Goal: Complete application form

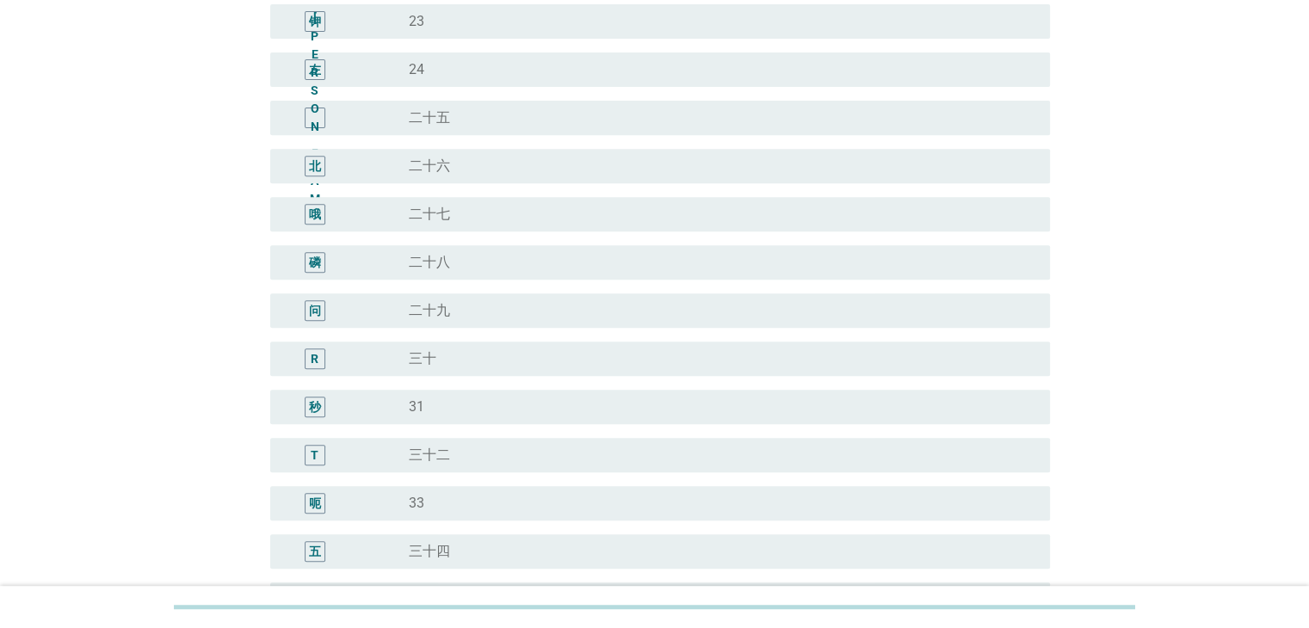
scroll to position [861, 0]
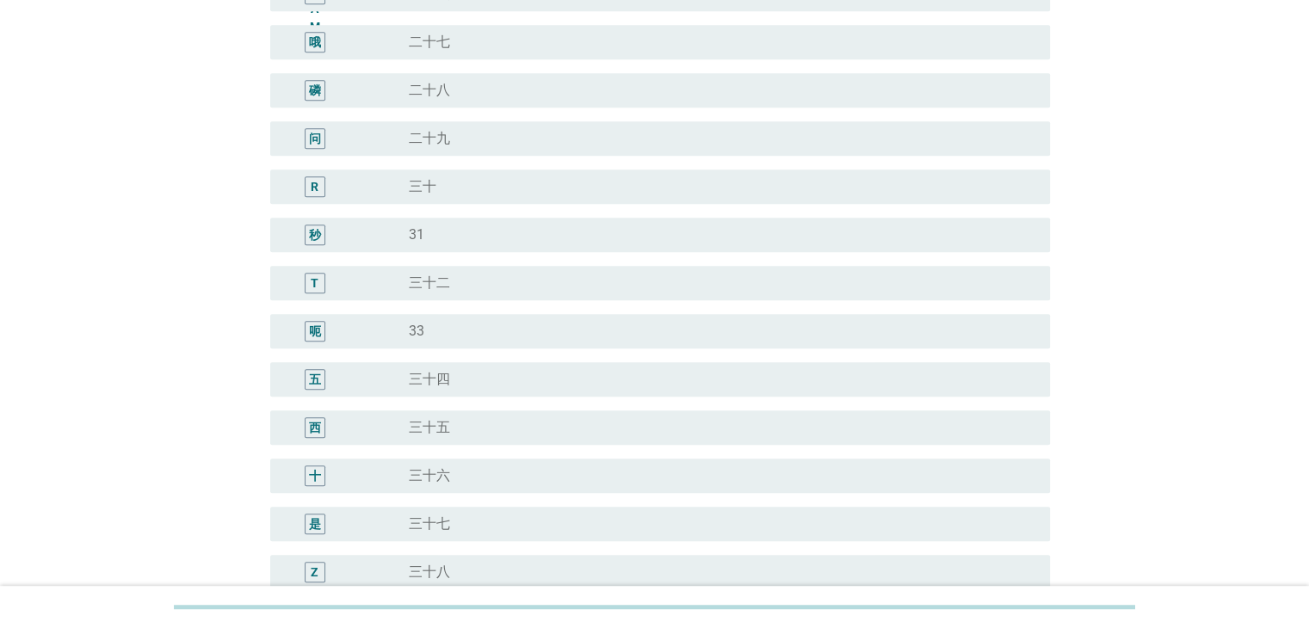
click at [492, 467] on div "radio_button_unchecked 三十六" at bounding box center [715, 475] width 613 height 17
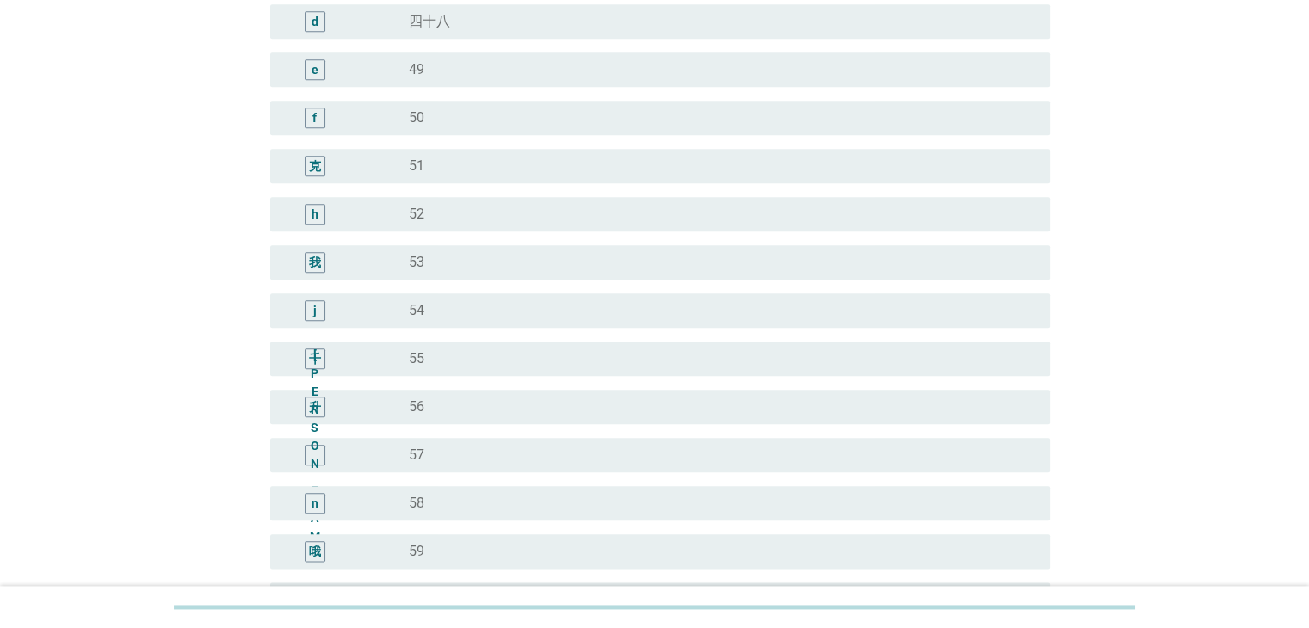
scroll to position [2104, 0]
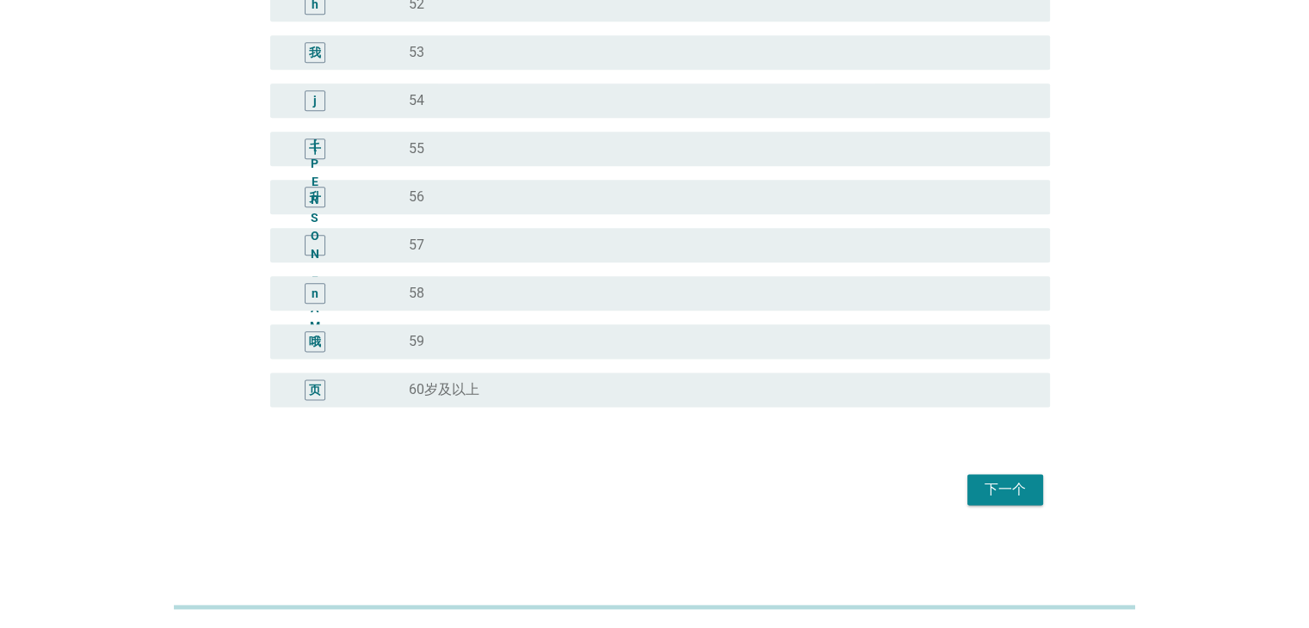
click at [999, 483] on font "下一个" at bounding box center [1005, 489] width 41 height 16
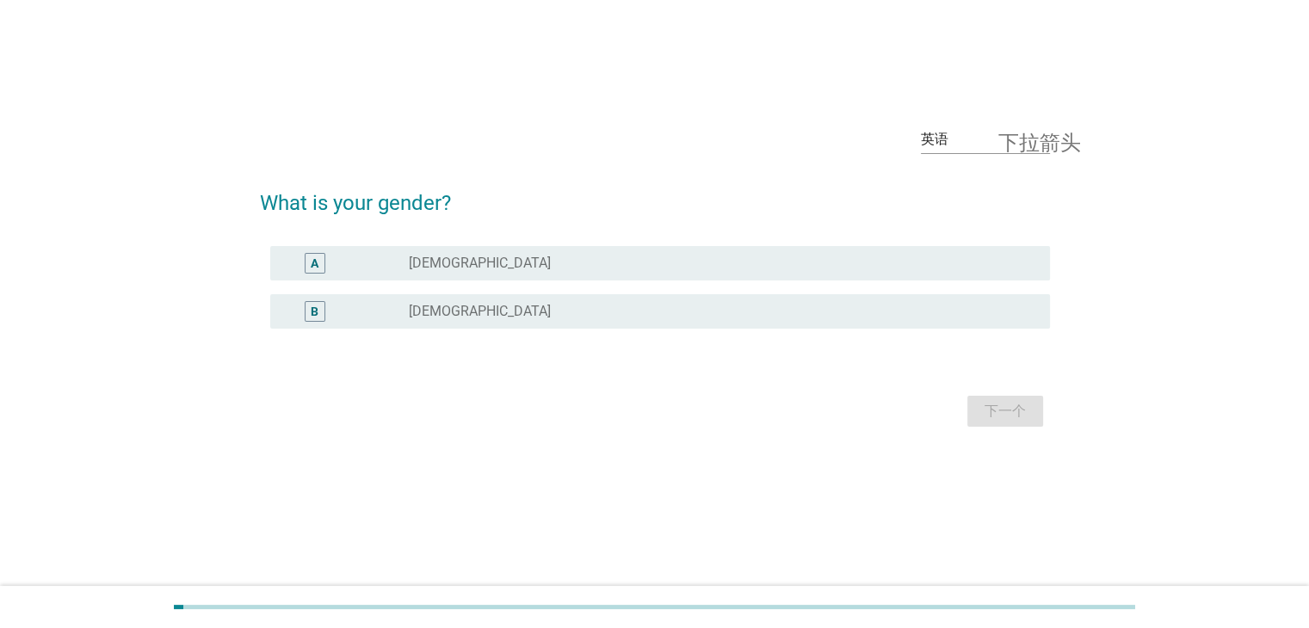
scroll to position [0, 0]
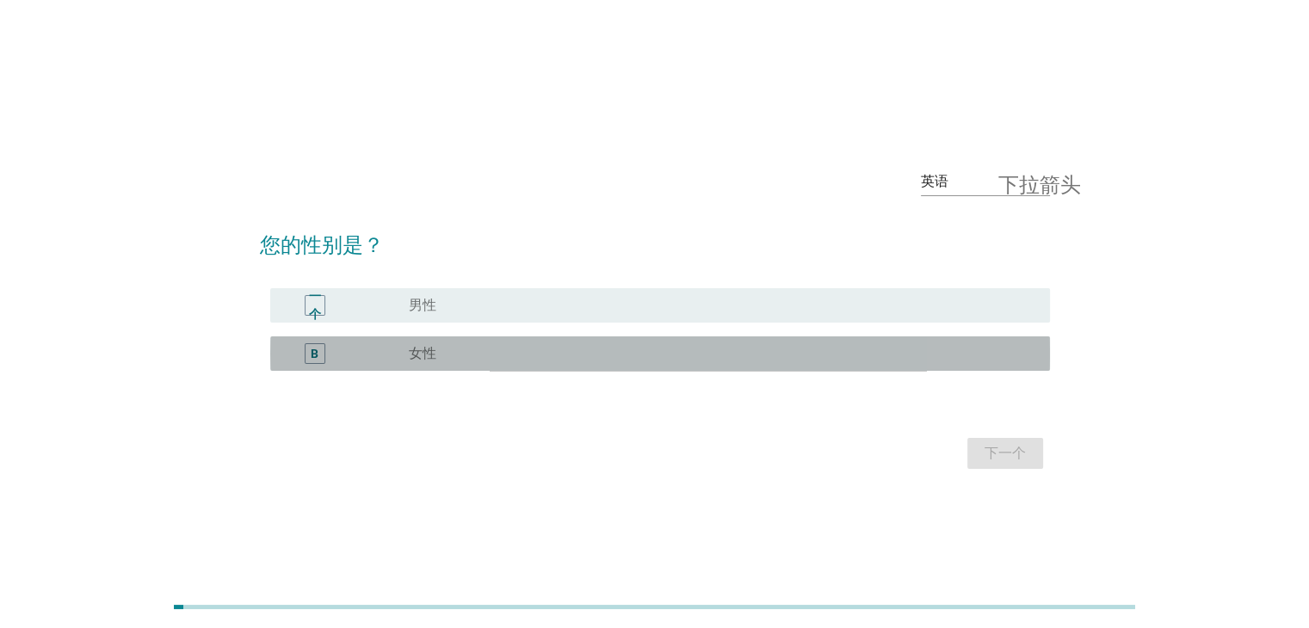
click at [479, 354] on div "radio_button_unchecked 女性" at bounding box center [715, 353] width 613 height 17
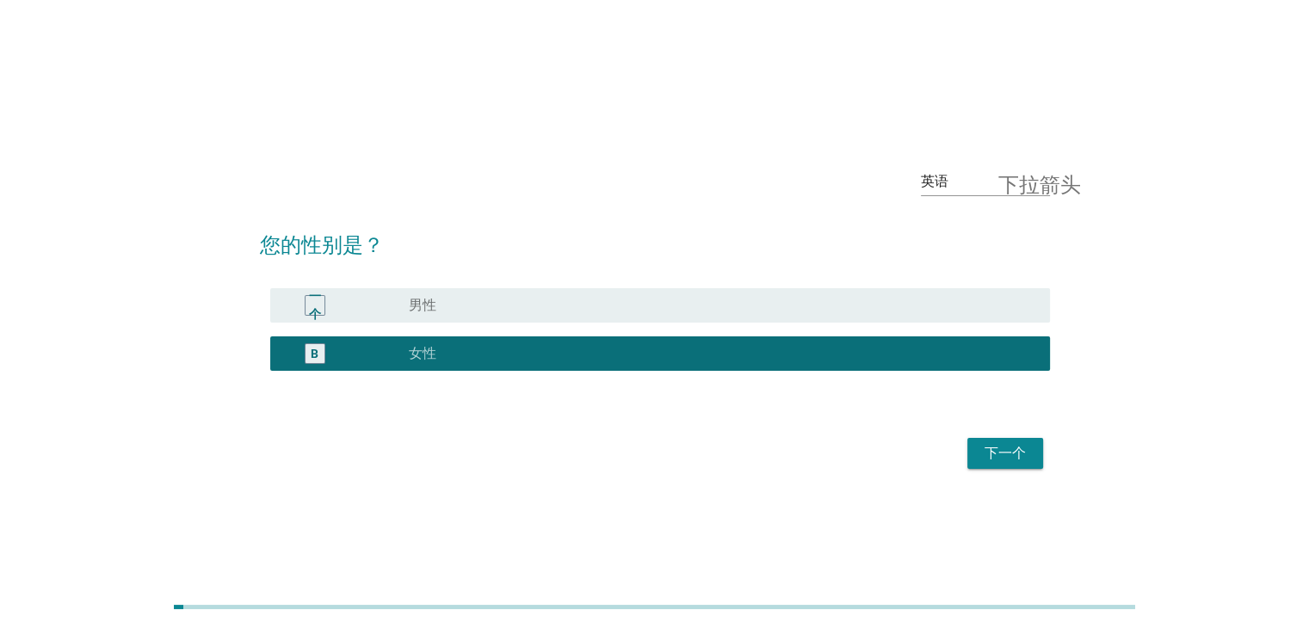
click at [1016, 453] on font "下一个" at bounding box center [1005, 453] width 41 height 16
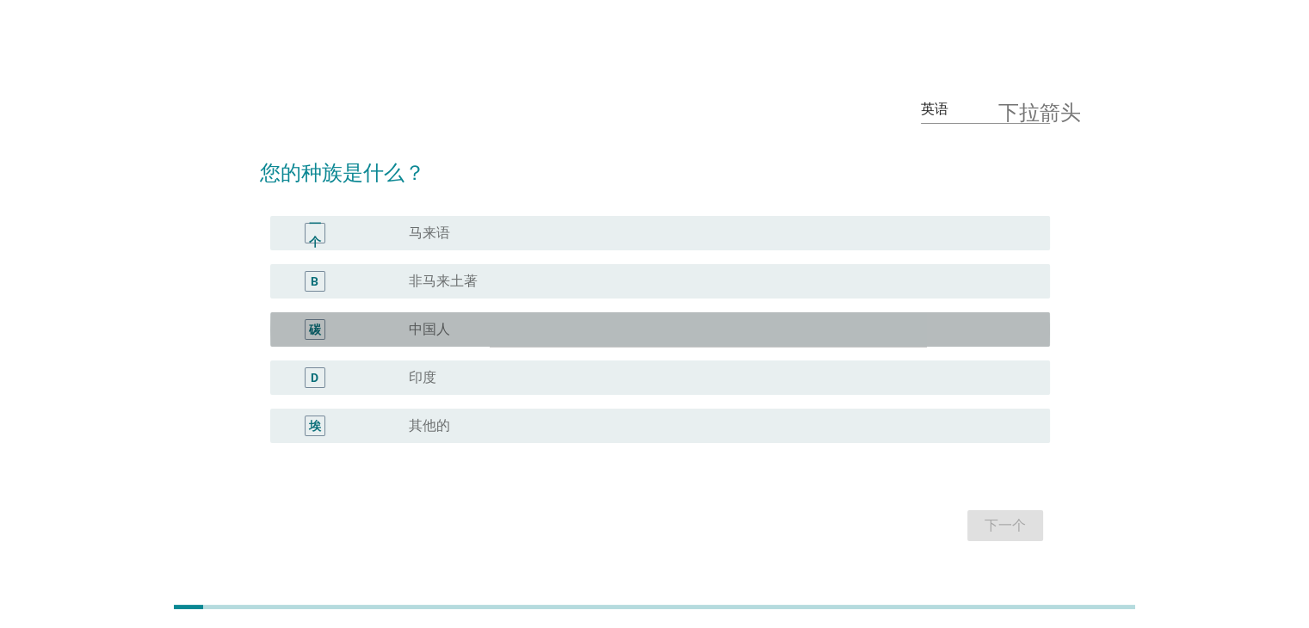
click at [508, 325] on div "radio_button_unchecked 中国人" at bounding box center [715, 329] width 613 height 17
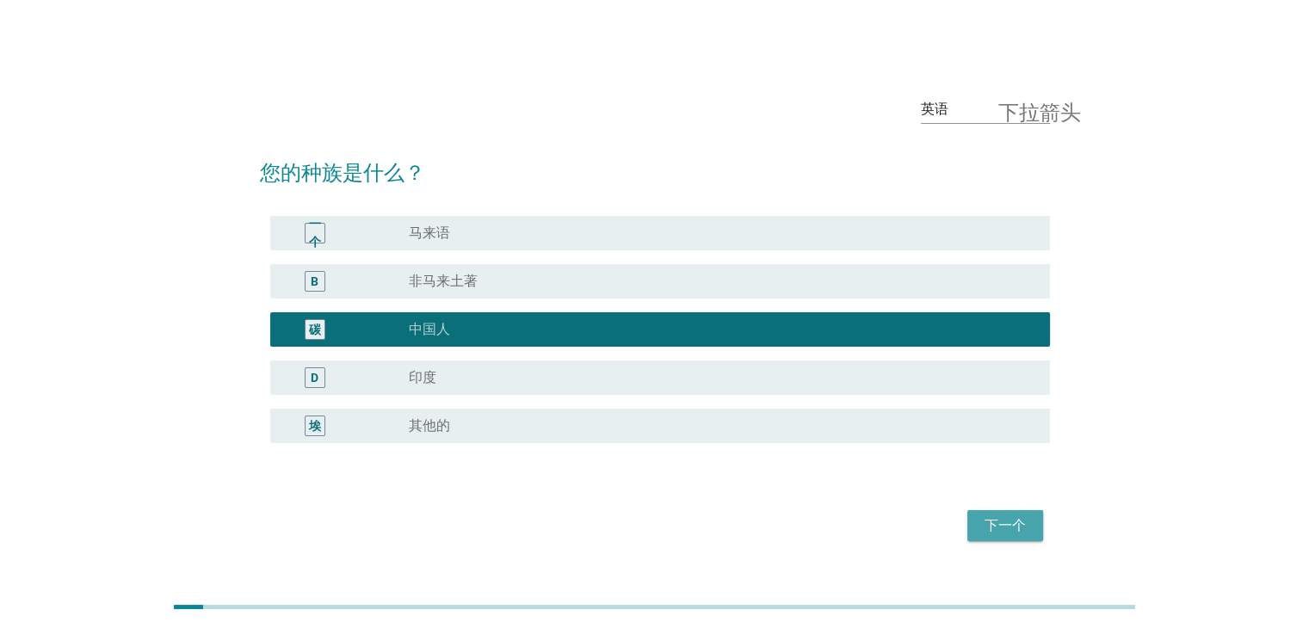
click at [1012, 523] on font "下一个" at bounding box center [1005, 525] width 41 height 16
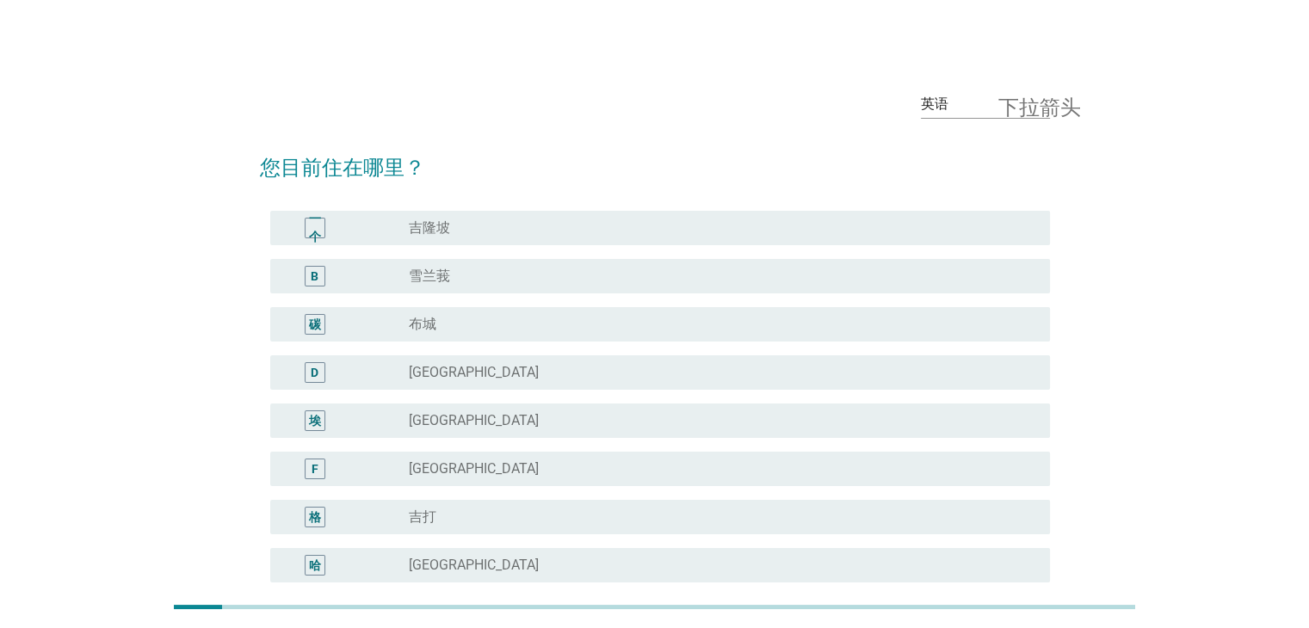
scroll to position [172, 0]
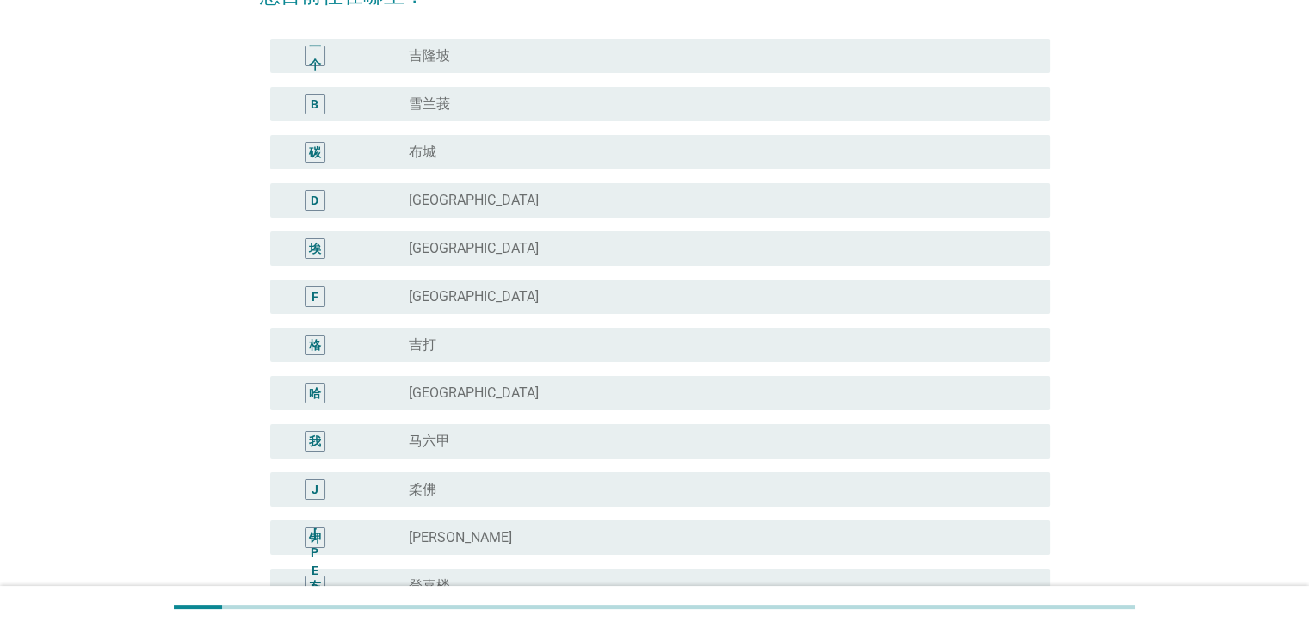
click at [674, 469] on div "J radio_button_unchecked 柔佛" at bounding box center [655, 490] width 790 height 48
click at [667, 481] on div "radio_button_unchecked 柔佛" at bounding box center [715, 489] width 613 height 17
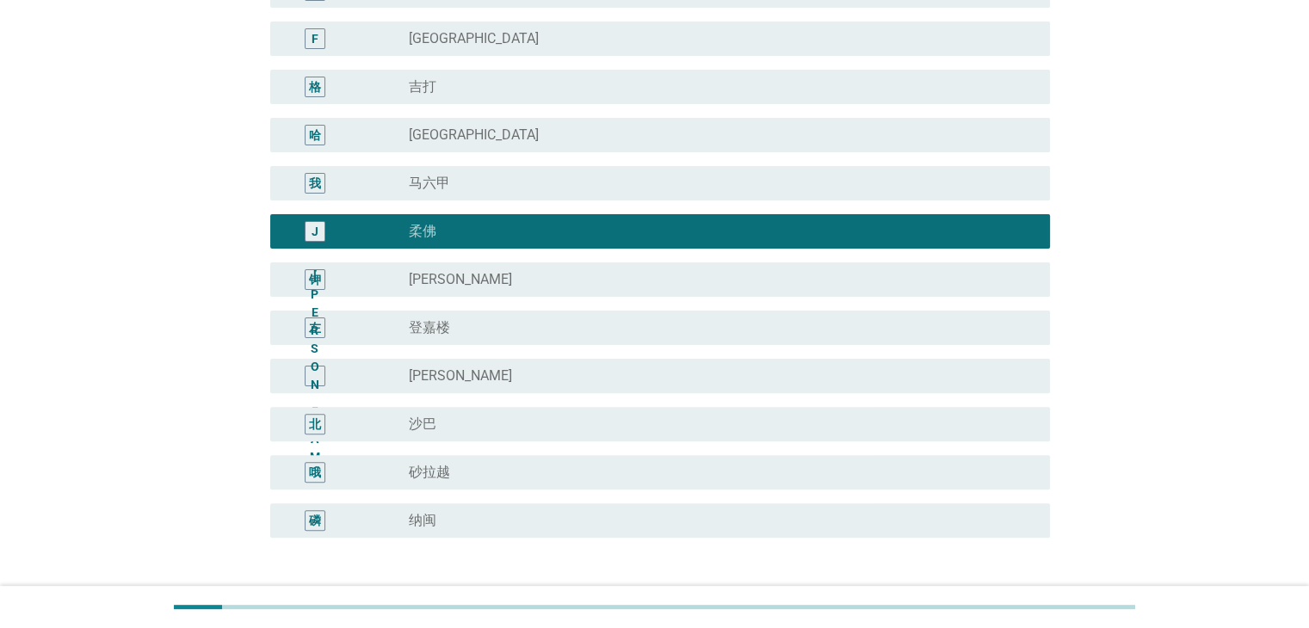
scroll to position [561, 0]
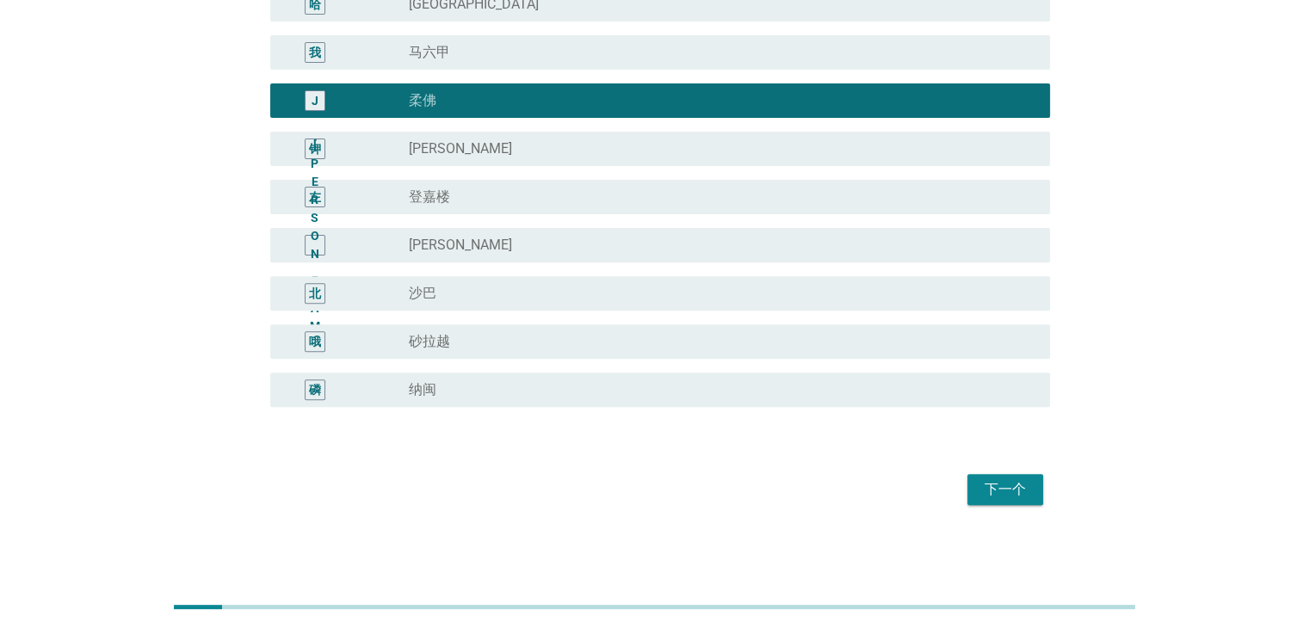
click at [1022, 486] on font "下一个" at bounding box center [1005, 489] width 41 height 16
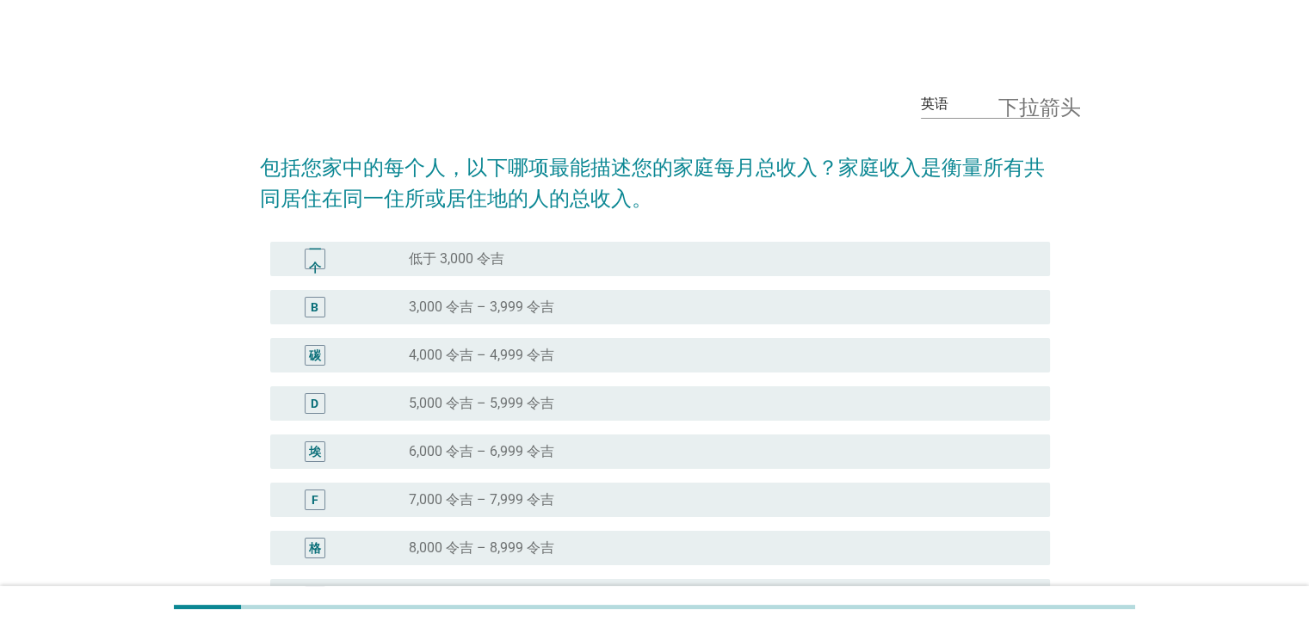
scroll to position [86, 0]
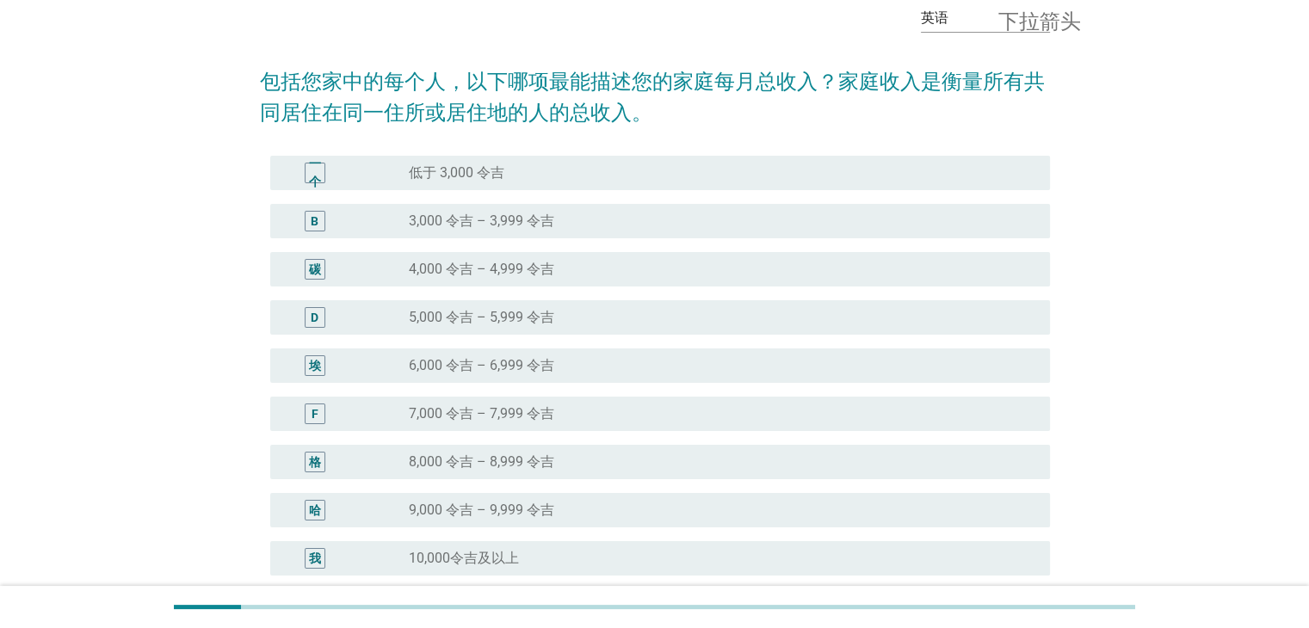
click at [628, 456] on div "radio_button_unchecked 8,000 令吉 – 8,999 令吉" at bounding box center [715, 462] width 613 height 17
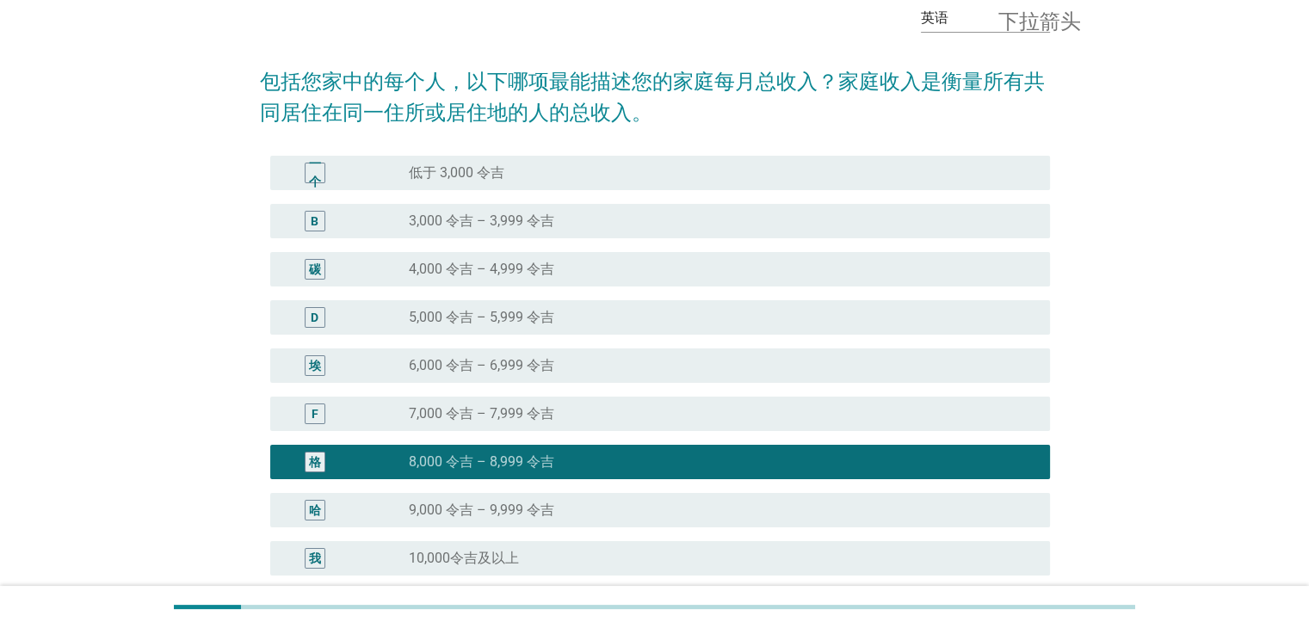
scroll to position [255, 0]
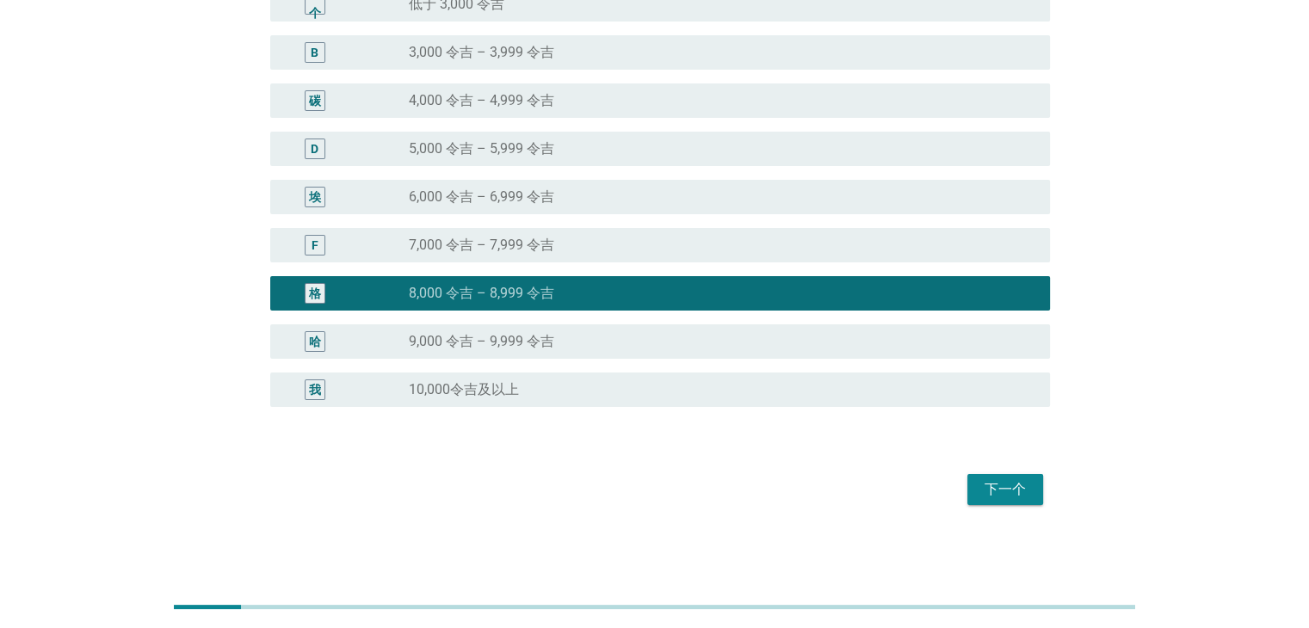
click at [1015, 470] on div "下一个" at bounding box center [655, 489] width 790 height 41
click at [1013, 480] on font "下一个" at bounding box center [1005, 490] width 41 height 21
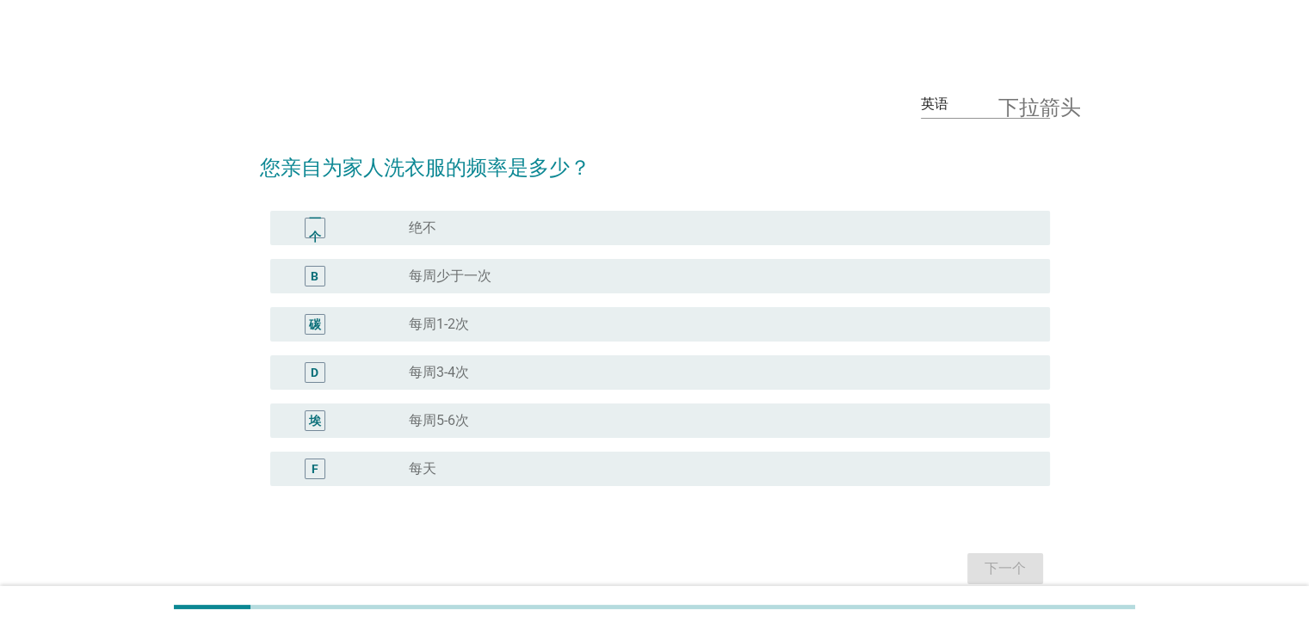
click at [507, 466] on div "radio_button_unchecked 每天" at bounding box center [715, 469] width 613 height 17
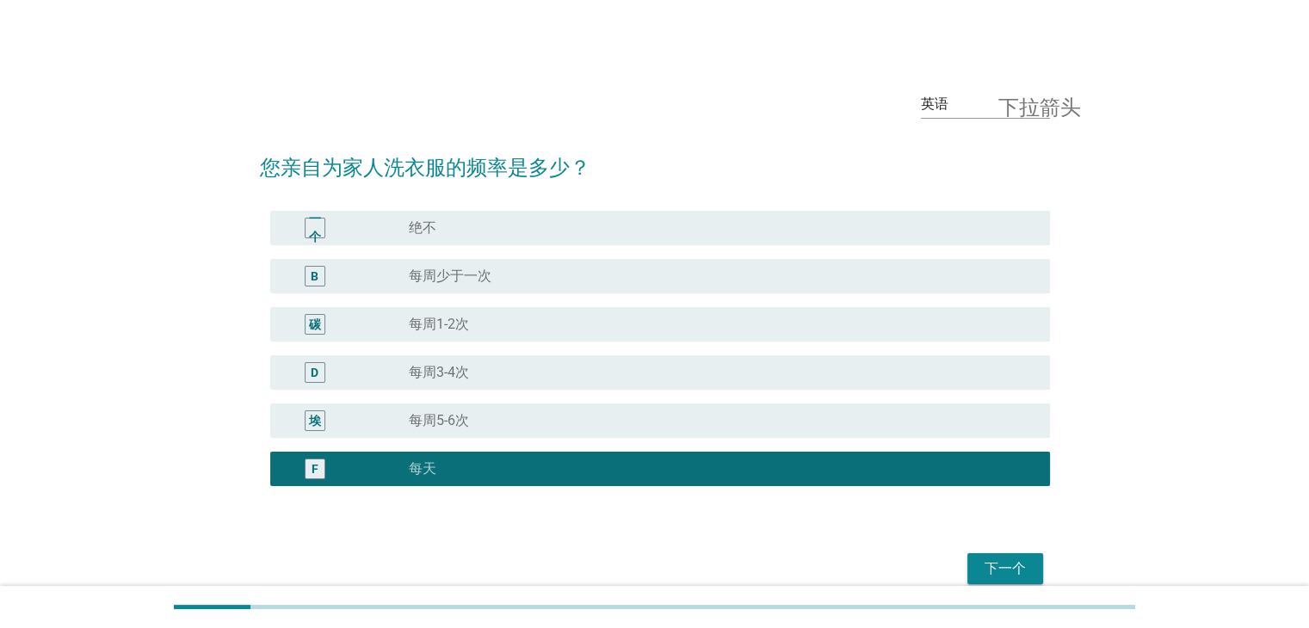
click at [995, 555] on button "下一个" at bounding box center [1006, 569] width 76 height 31
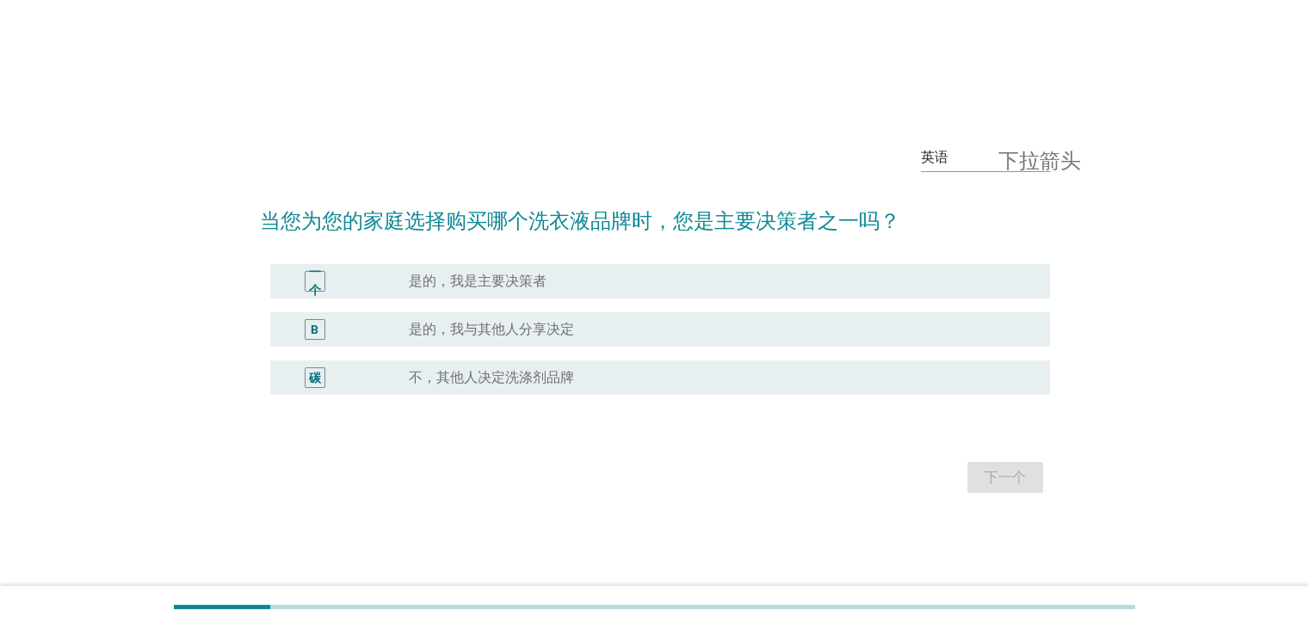
click at [620, 276] on div "radio_button_unchecked 是的，我是主要决策者" at bounding box center [715, 281] width 613 height 17
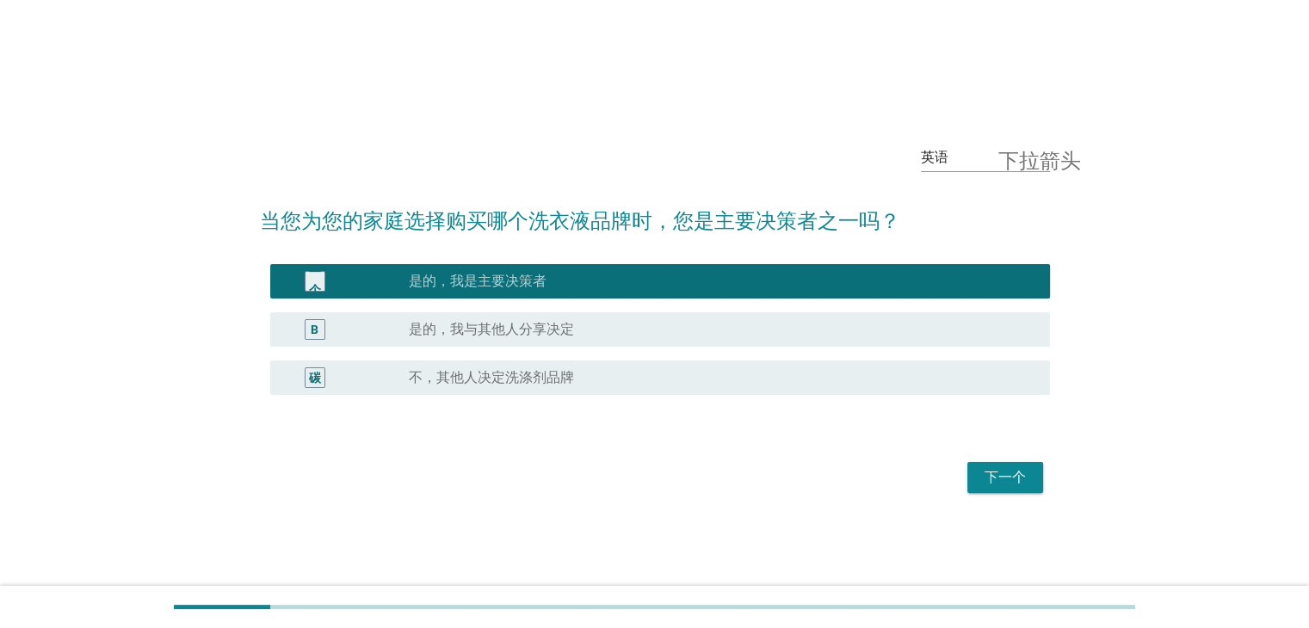
click at [988, 469] on font "下一个" at bounding box center [1005, 477] width 41 height 16
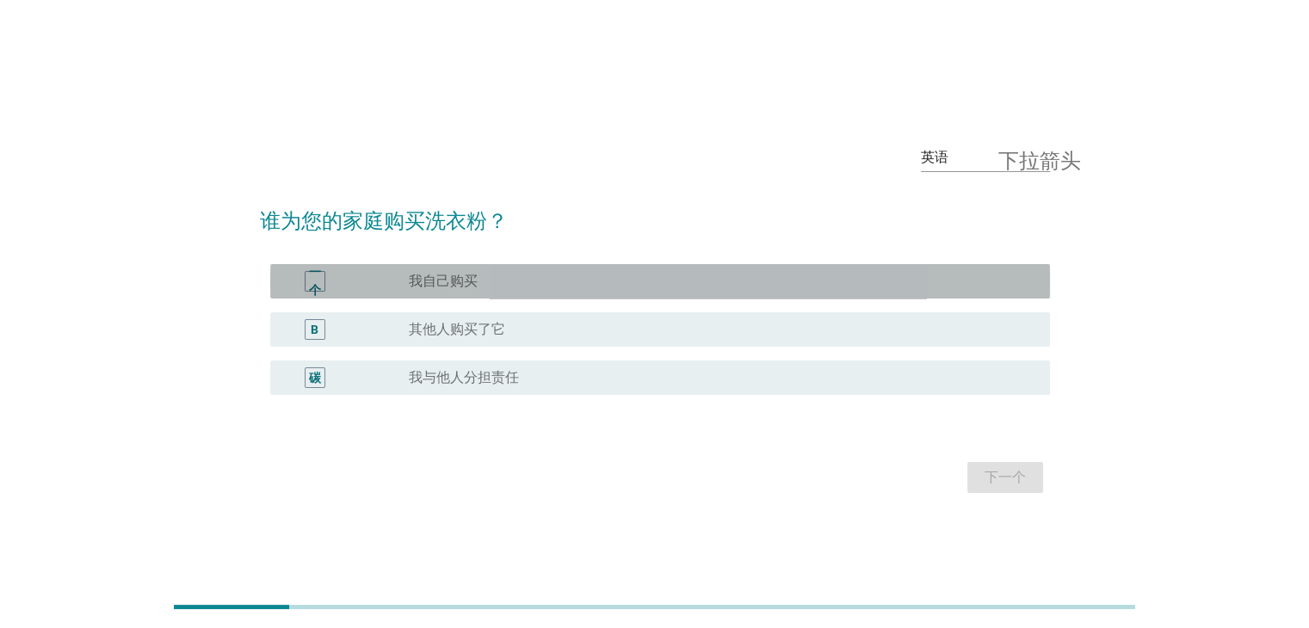
click at [495, 287] on div "radio_button_unchecked 我自己购买" at bounding box center [715, 281] width 613 height 17
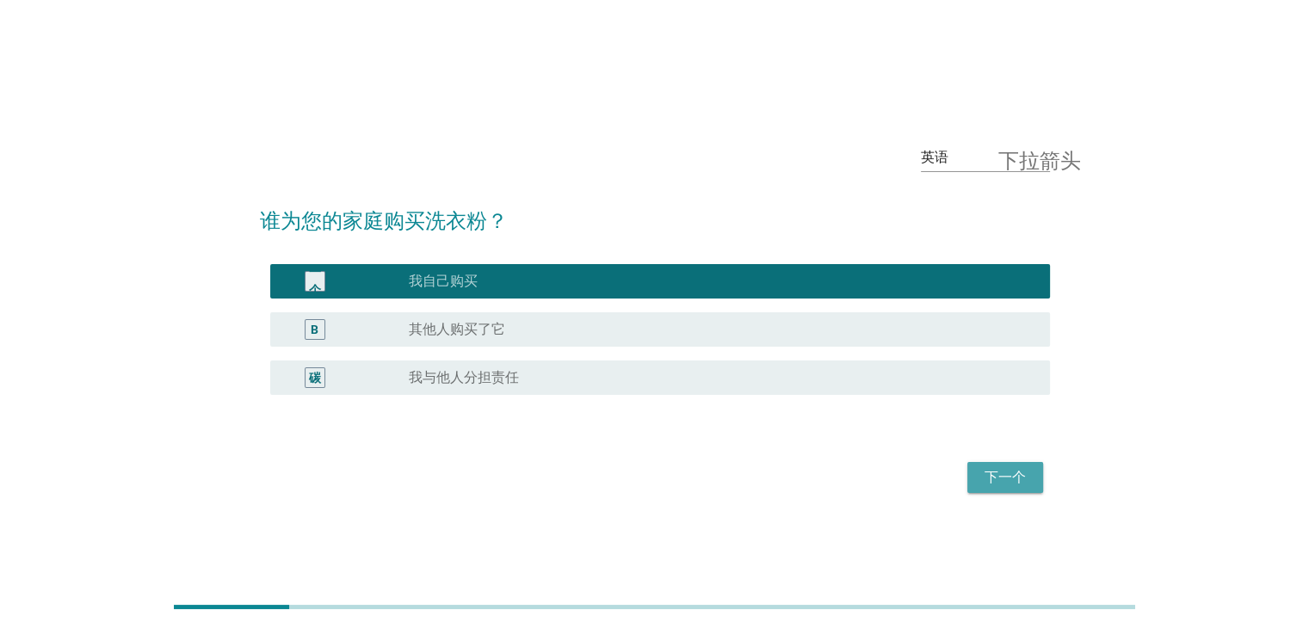
click at [980, 469] on button "下一个" at bounding box center [1006, 477] width 76 height 31
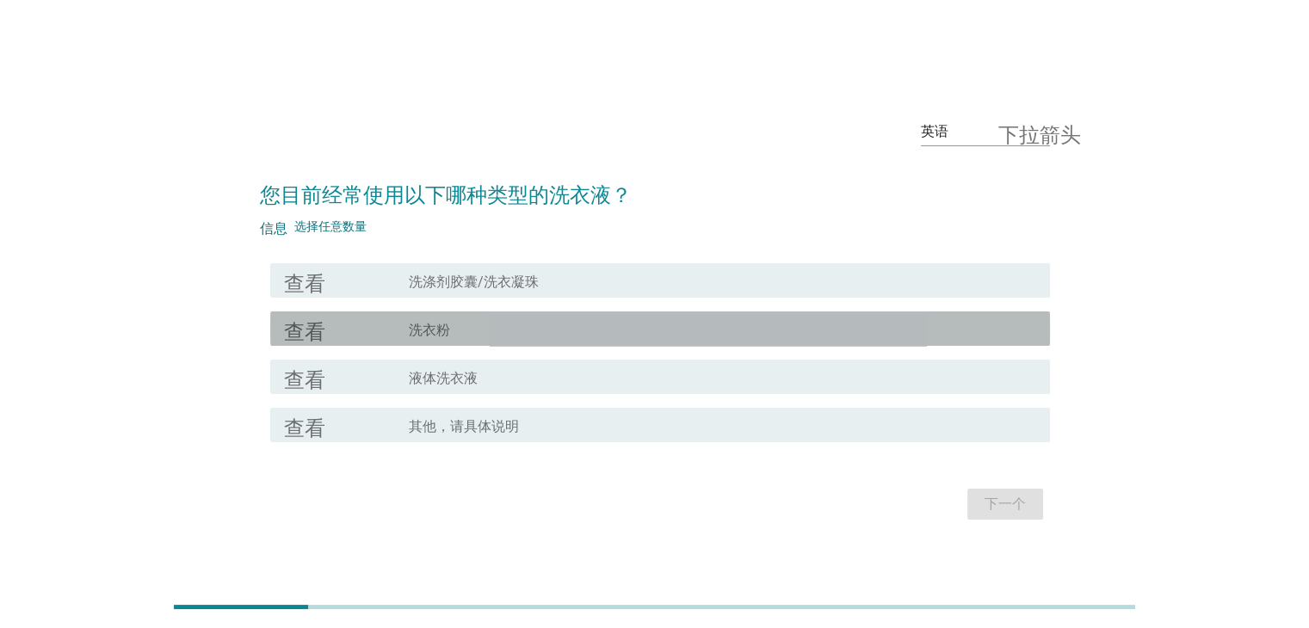
click at [491, 323] on div "复选框轮廓空白 洗衣粉" at bounding box center [722, 329] width 627 height 21
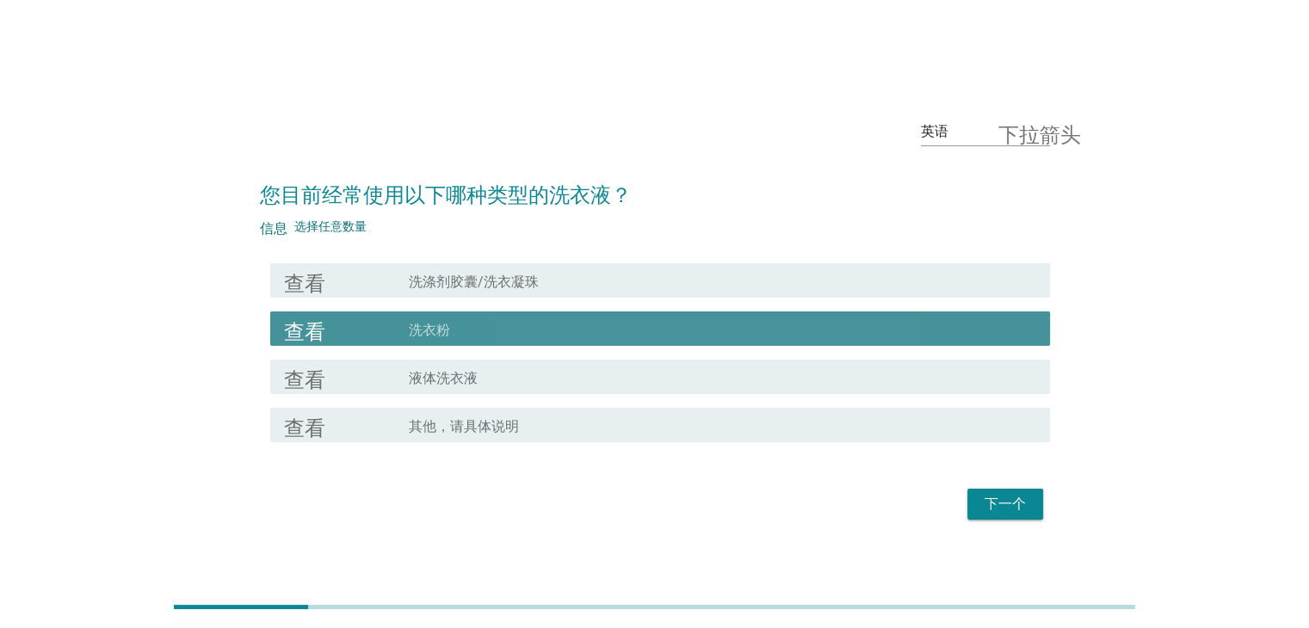
click at [491, 323] on div "复选框轮廓空白 洗衣粉" at bounding box center [722, 329] width 627 height 21
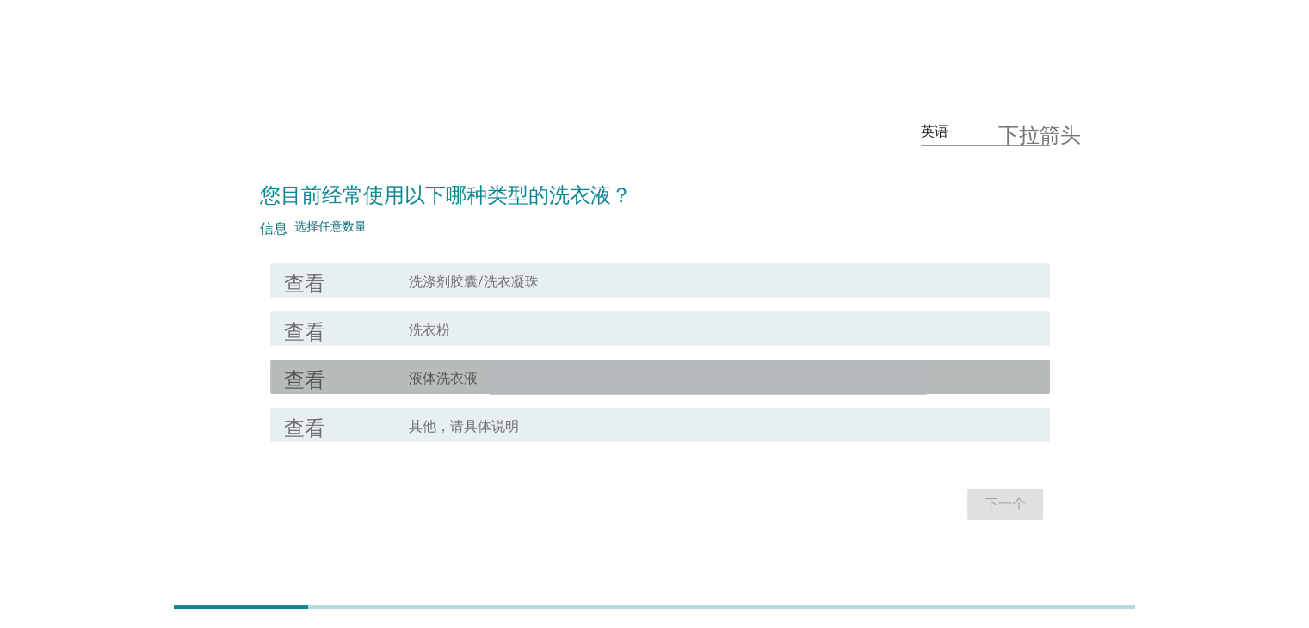
click at [502, 370] on div "复选框轮廓空白 液体洗衣液" at bounding box center [722, 377] width 627 height 21
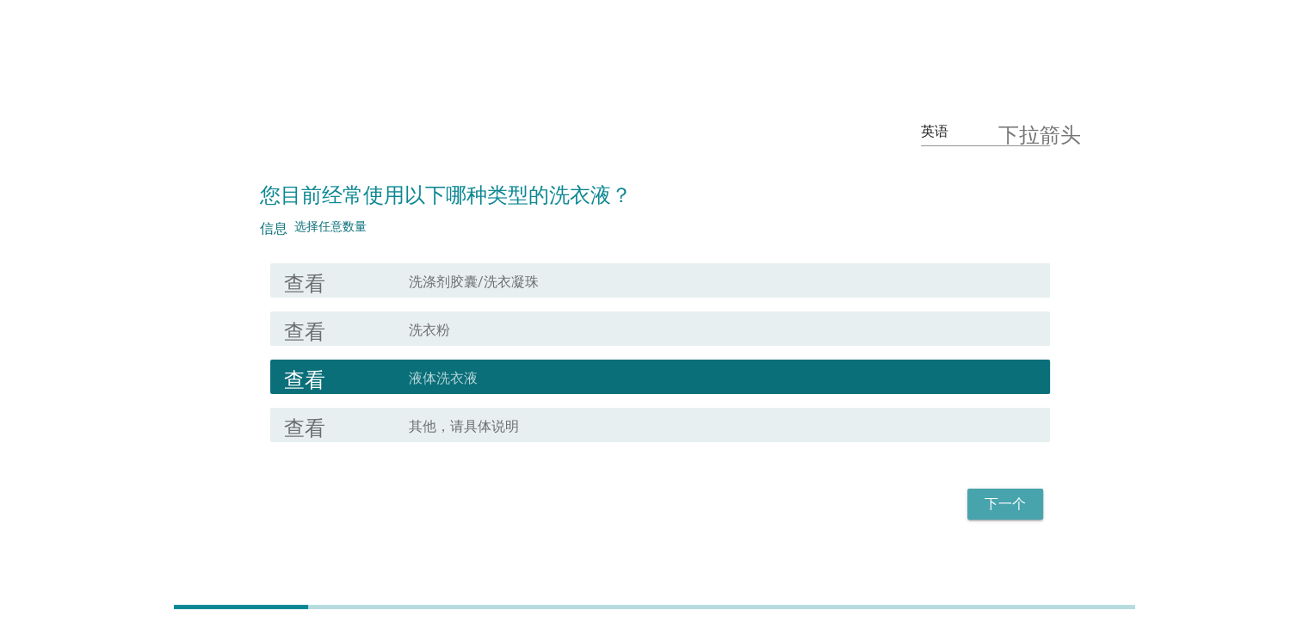
click at [1006, 500] on font "下一个" at bounding box center [1005, 504] width 41 height 16
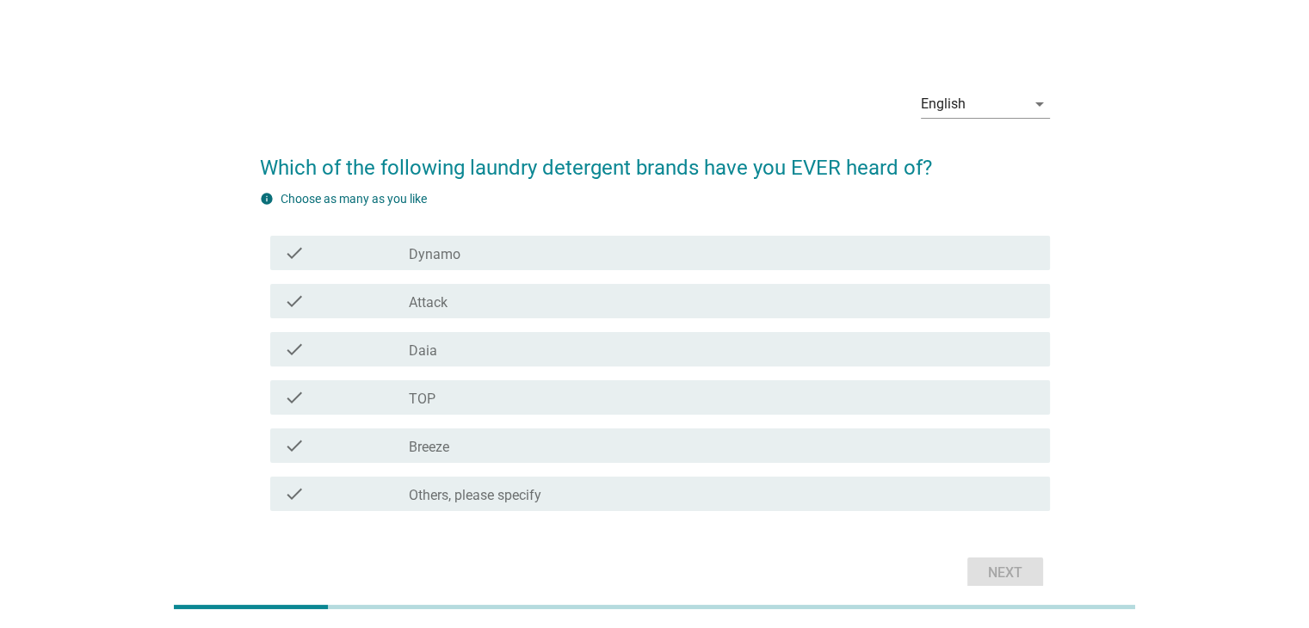
drag, startPoint x: 547, startPoint y: 256, endPoint x: 543, endPoint y: 264, distance: 9.3
click at [547, 256] on div "check_box_outline_blank Dynamo" at bounding box center [722, 253] width 627 height 21
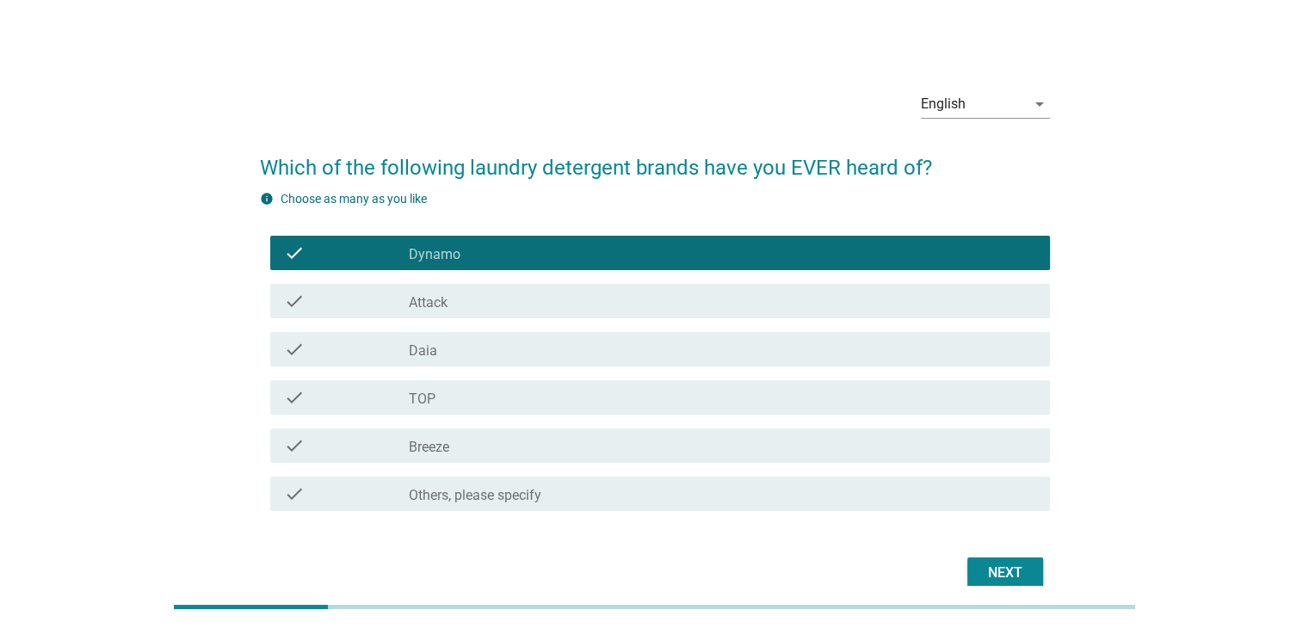
click at [496, 351] on div "check_box_outline_blank Daia" at bounding box center [722, 349] width 627 height 21
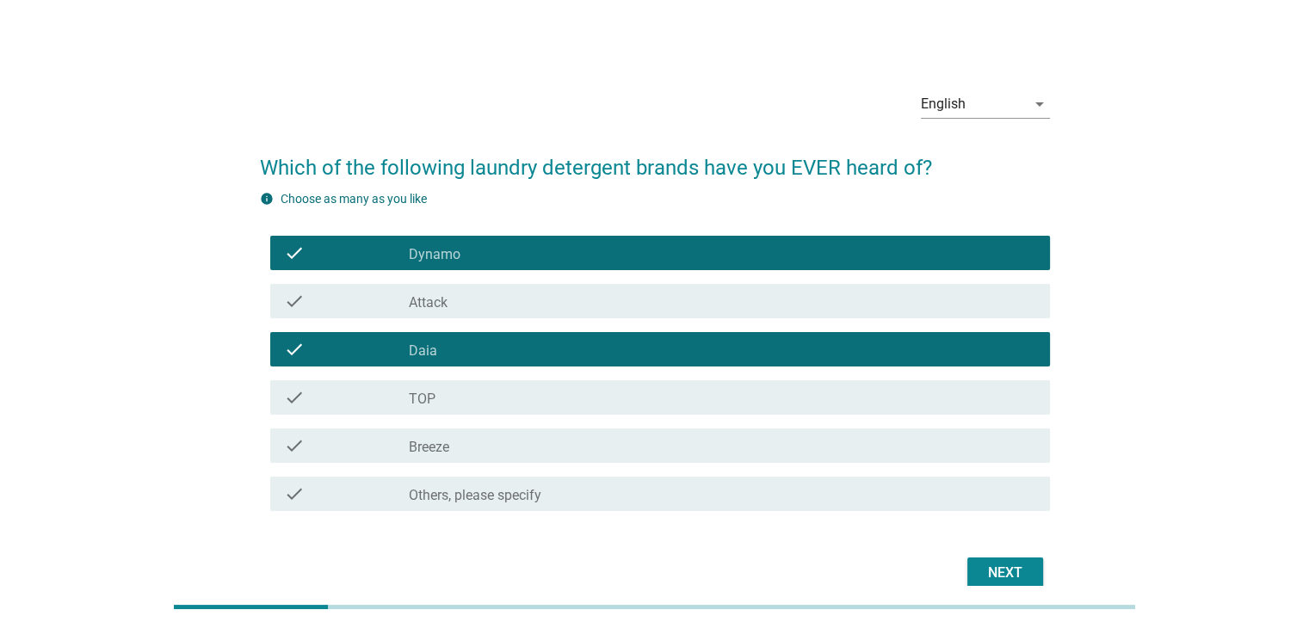
click at [497, 395] on div "check_box_outline_blank TOP" at bounding box center [722, 397] width 627 height 21
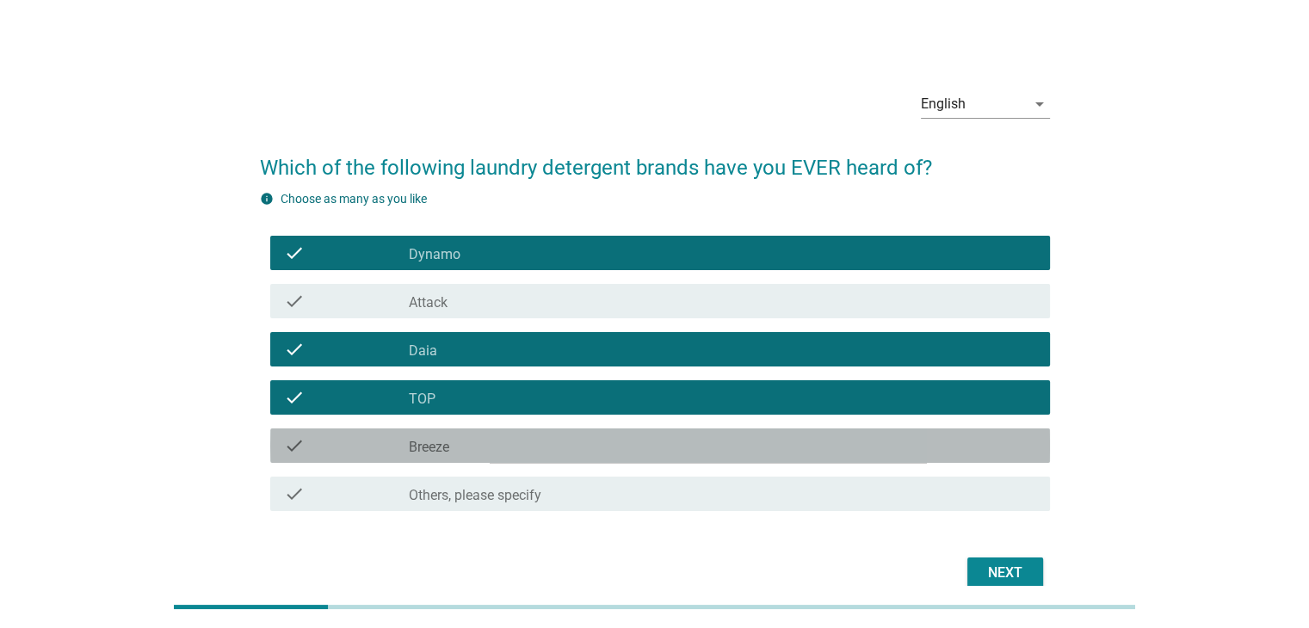
click at [494, 440] on div "check_box_outline_blank Breeze" at bounding box center [722, 446] width 627 height 21
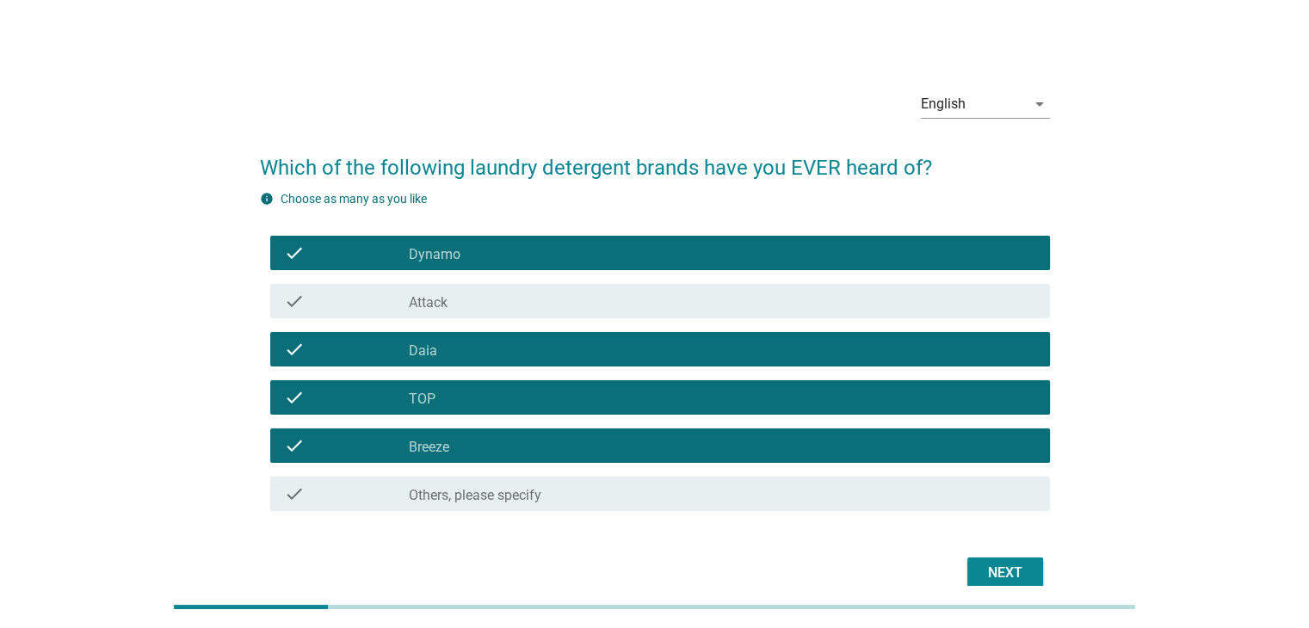
click at [995, 566] on div "Next" at bounding box center [1005, 573] width 48 height 21
